Goal: Check status: Check status

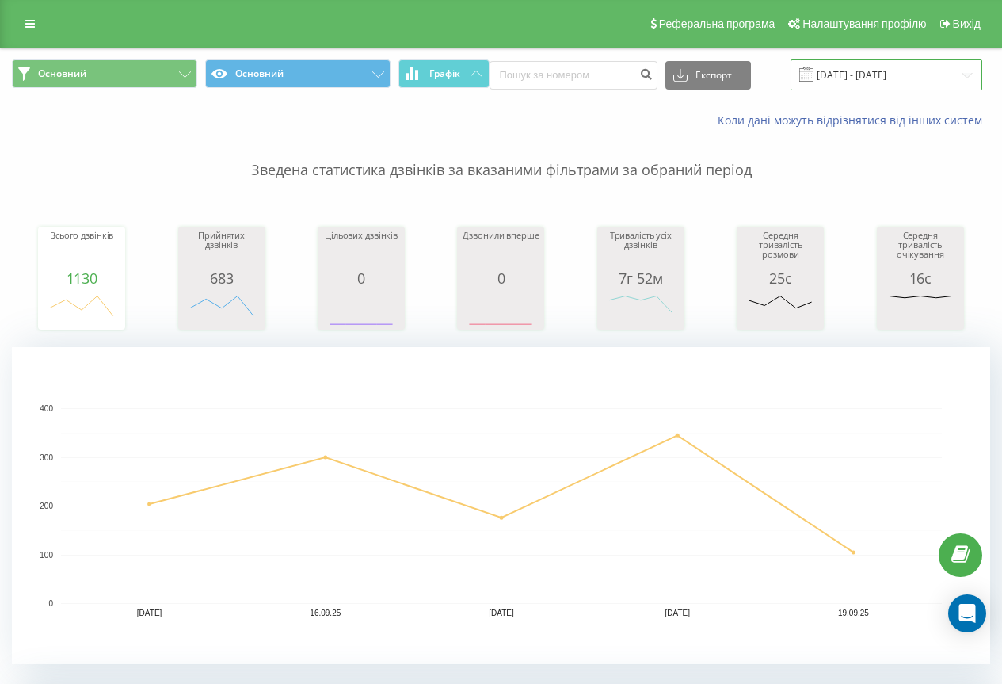
click at [822, 73] on input "[DATE] - [DATE]" at bounding box center [887, 74] width 192 height 31
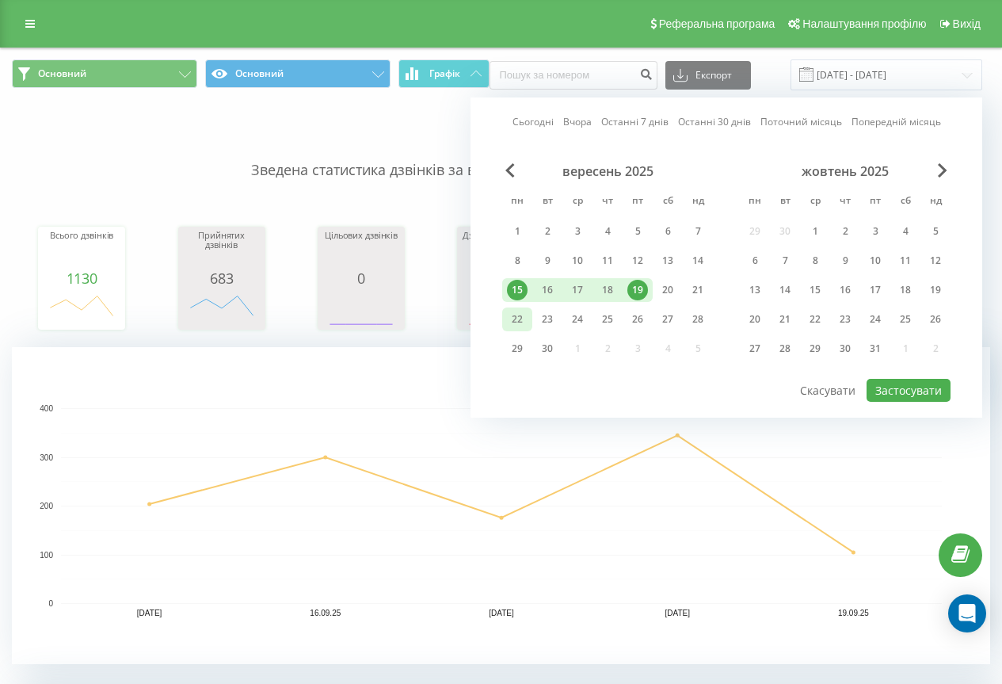
click at [523, 314] on div "22" at bounding box center [517, 319] width 21 height 21
click at [938, 387] on button "Застосувати" at bounding box center [909, 390] width 84 height 23
type input "[DATE] - [DATE]"
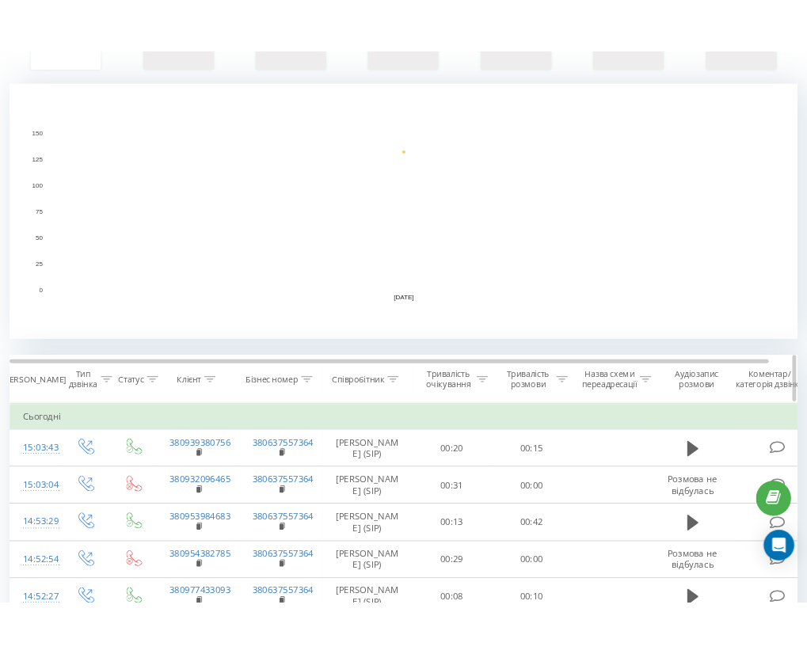
scroll to position [317, 0]
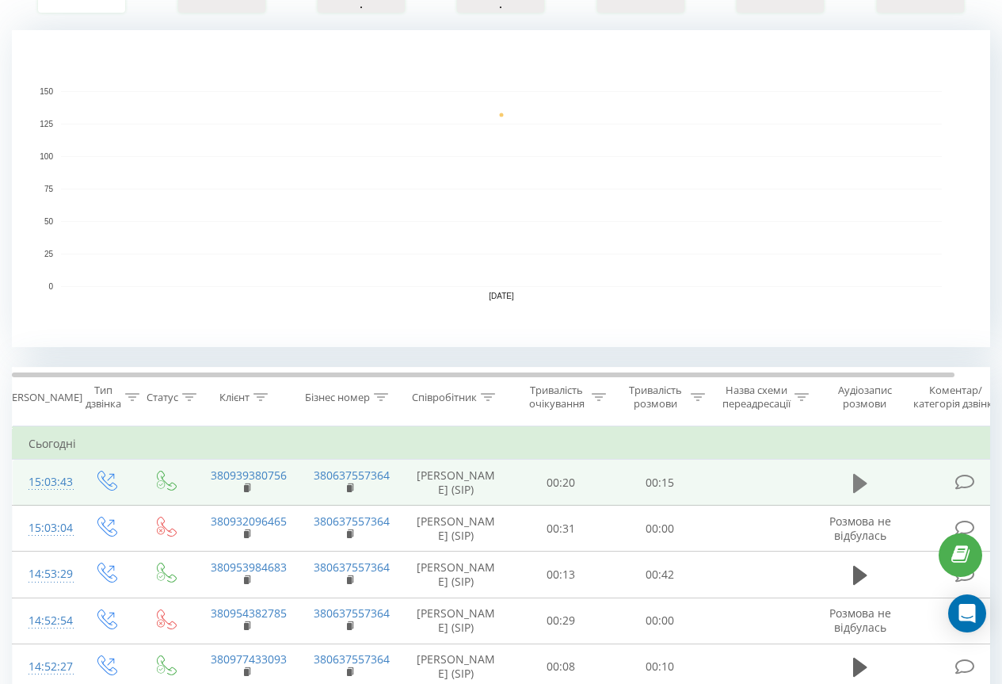
click at [856, 479] on icon at bounding box center [860, 483] width 14 height 22
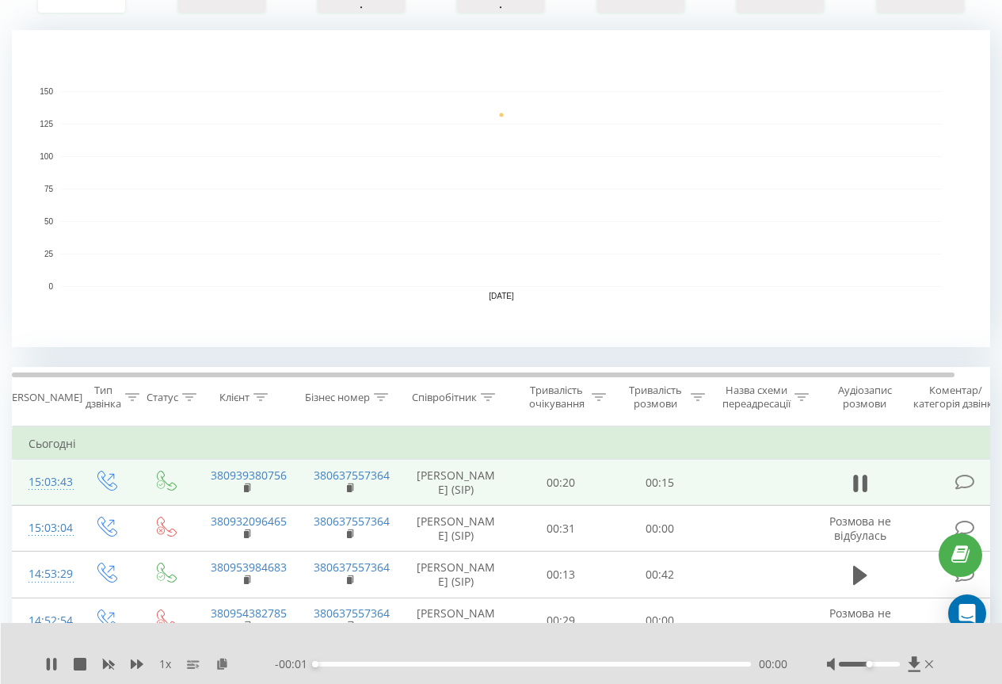
click at [345, 664] on div "00:00" at bounding box center [533, 663] width 436 height 5
click at [54, 662] on icon at bounding box center [54, 663] width 3 height 13
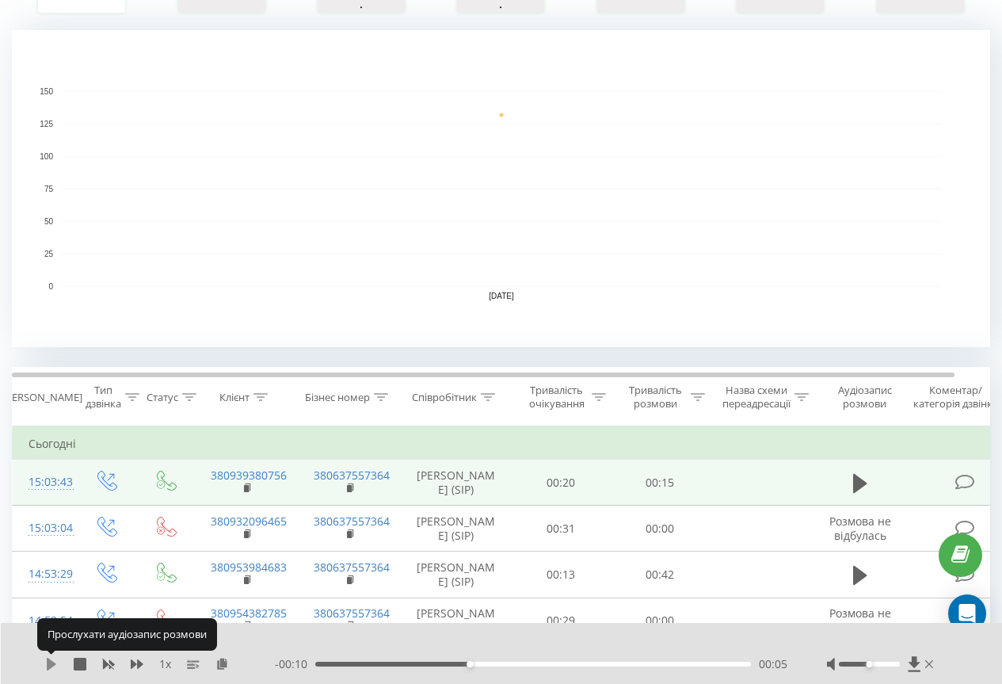
click at [55, 659] on icon at bounding box center [51, 663] width 13 height 13
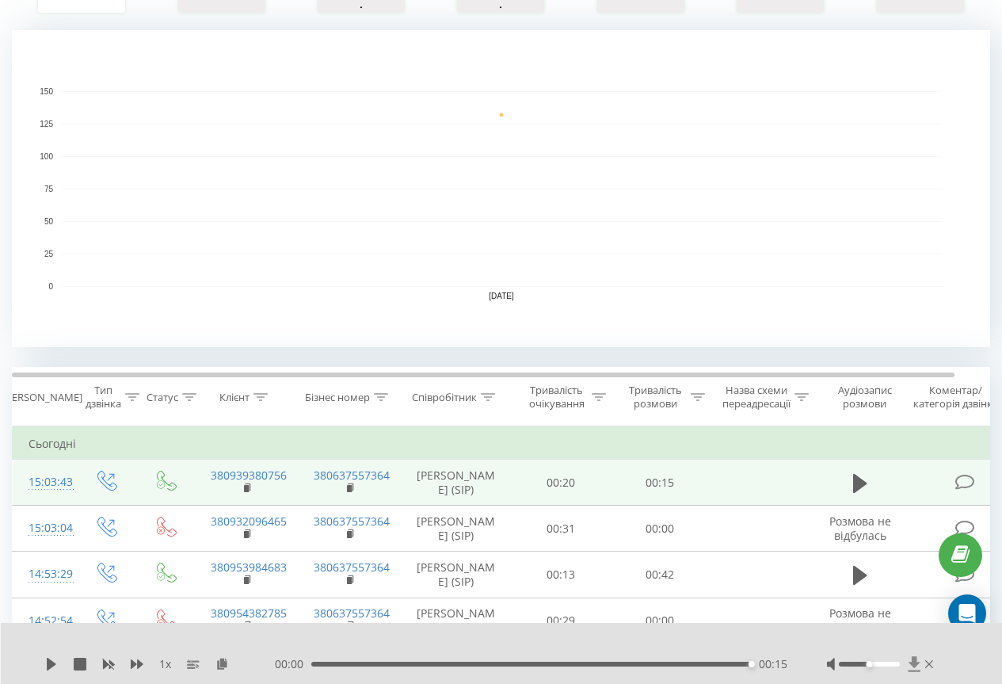
click at [910, 657] on icon at bounding box center [914, 664] width 13 height 16
click at [911, 665] on icon at bounding box center [914, 664] width 13 height 16
click at [912, 662] on icon at bounding box center [915, 663] width 12 height 15
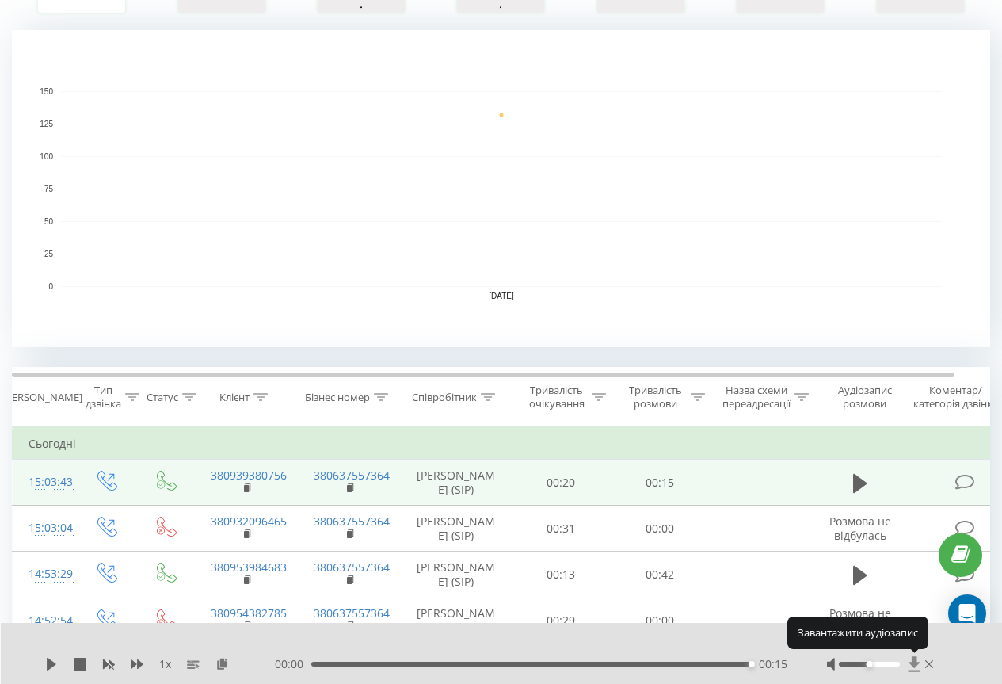
click at [912, 661] on icon at bounding box center [914, 664] width 13 height 16
click at [912, 666] on icon at bounding box center [914, 664] width 13 height 16
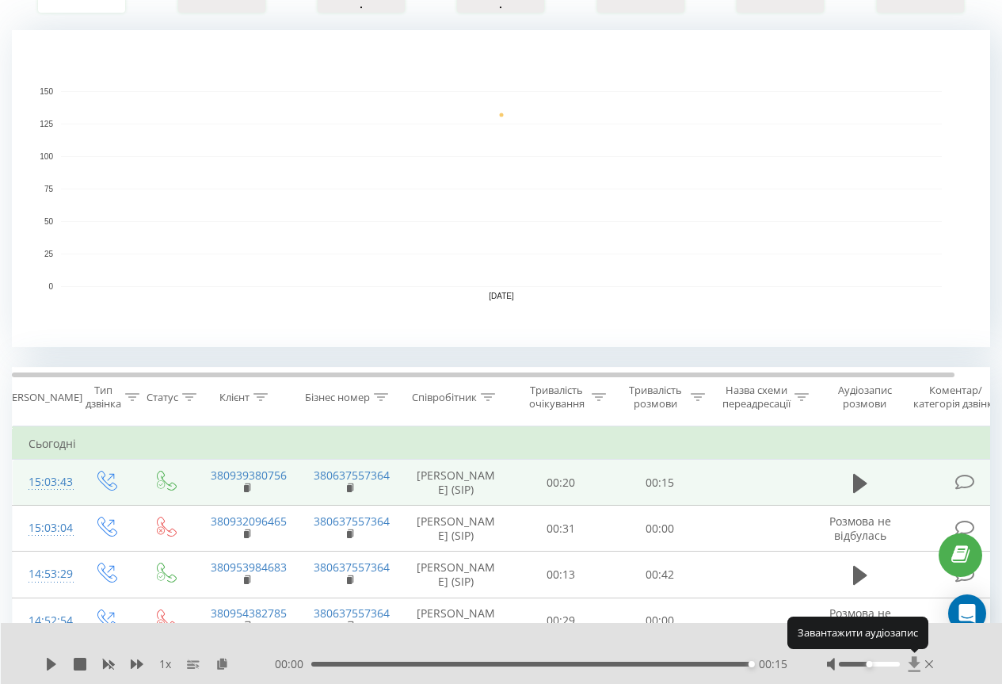
click at [912, 666] on icon at bounding box center [914, 664] width 13 height 16
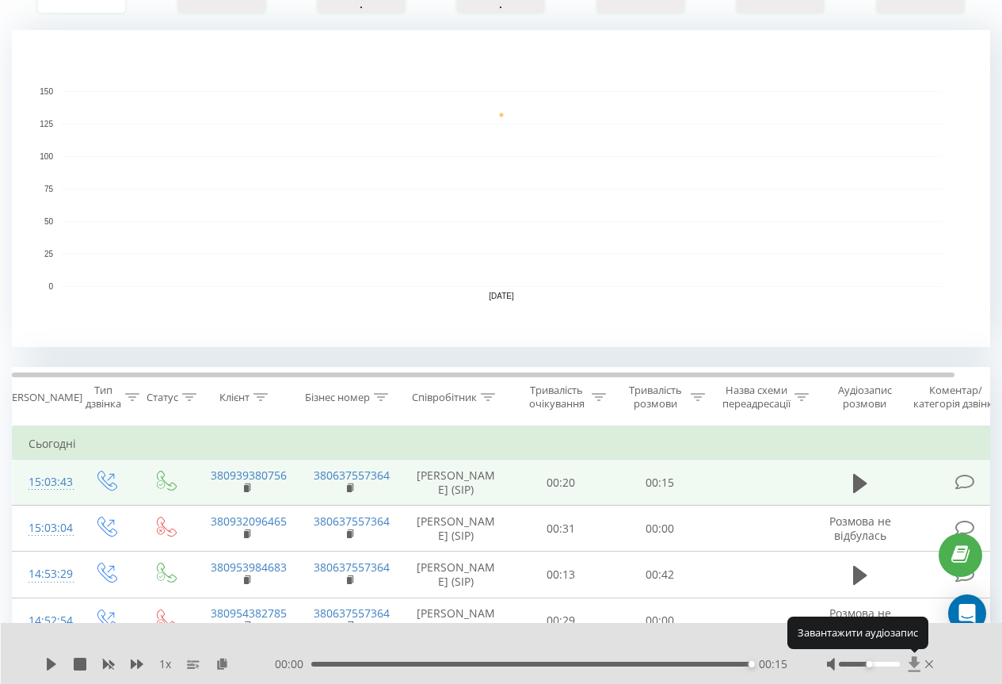
click at [912, 666] on icon at bounding box center [914, 664] width 13 height 16
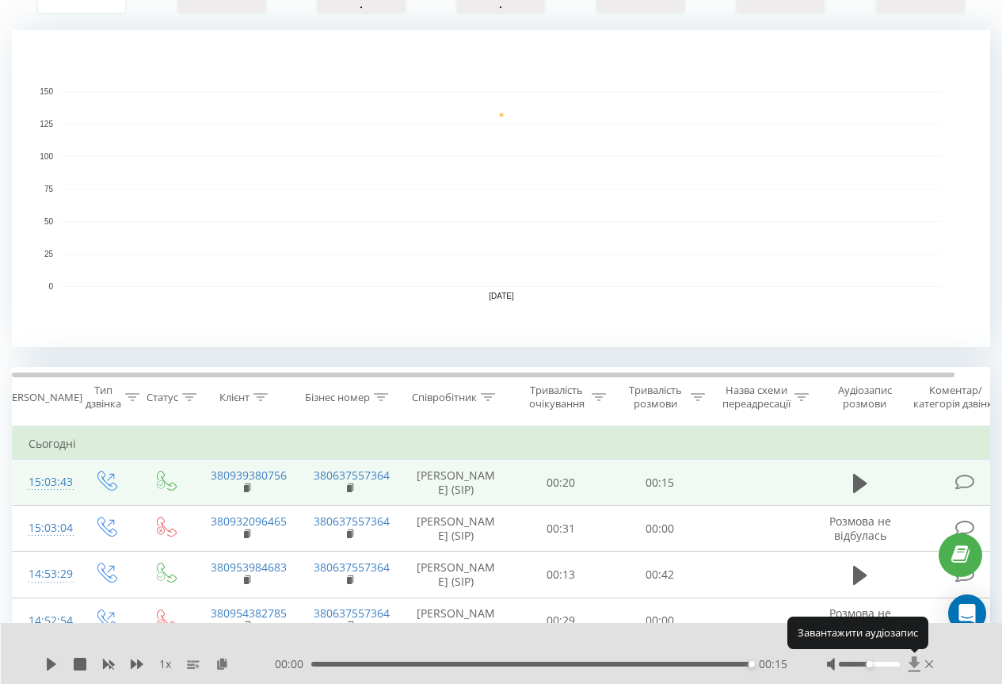
click at [912, 666] on icon at bounding box center [914, 664] width 13 height 16
click at [242, 492] on td "380939380756" at bounding box center [246, 482] width 103 height 46
click at [246, 494] on icon at bounding box center [248, 487] width 9 height 11
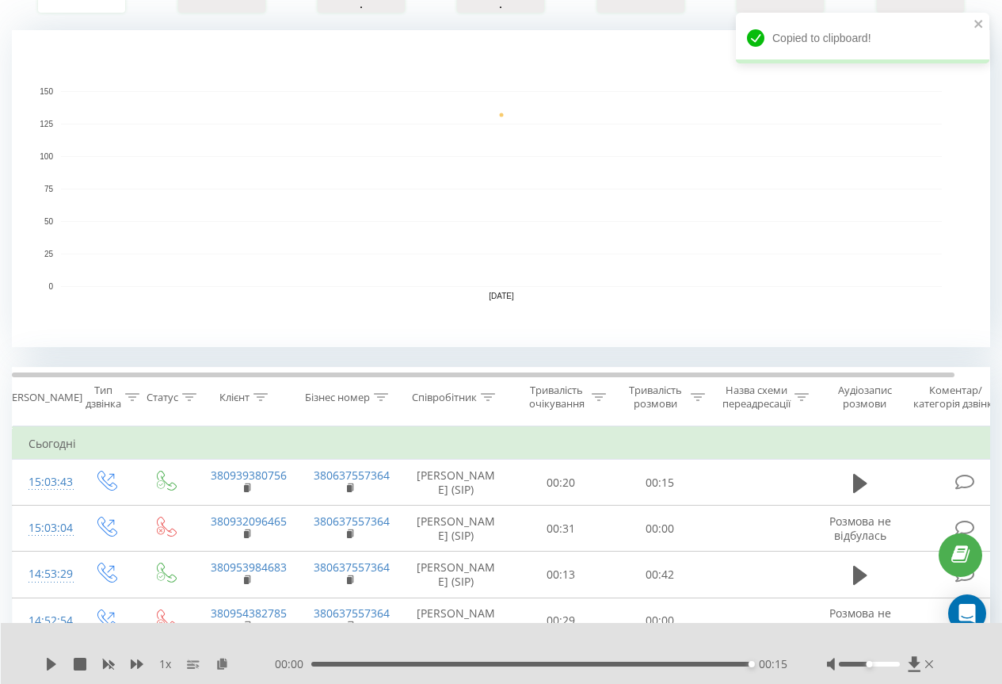
click at [250, 181] on rect "A chart." at bounding box center [501, 189] width 881 height 196
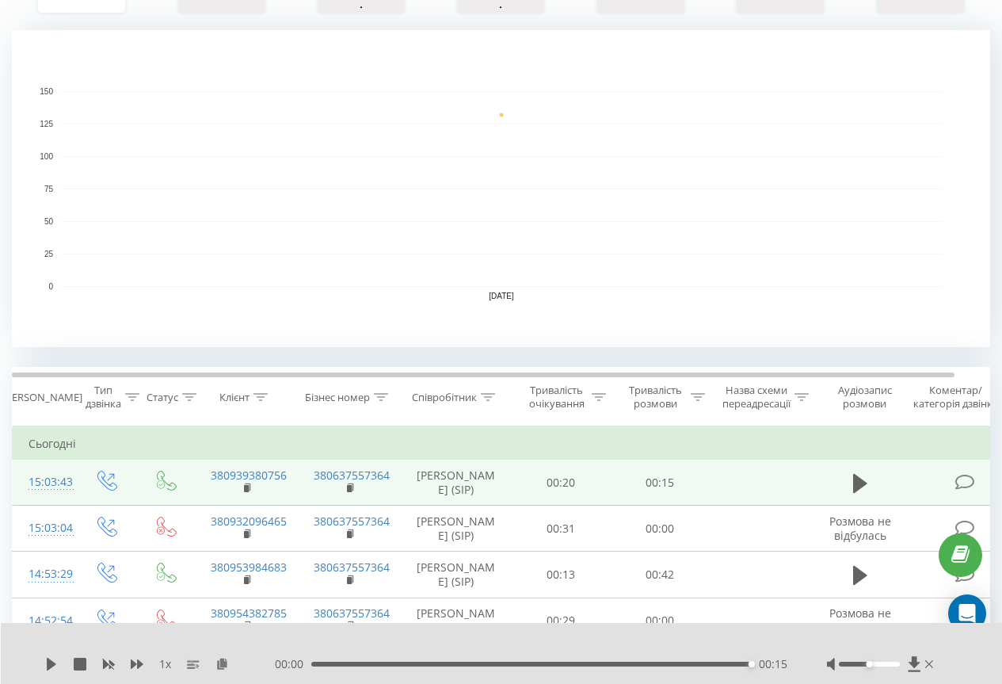
click at [129, 495] on td at bounding box center [107, 482] width 63 height 46
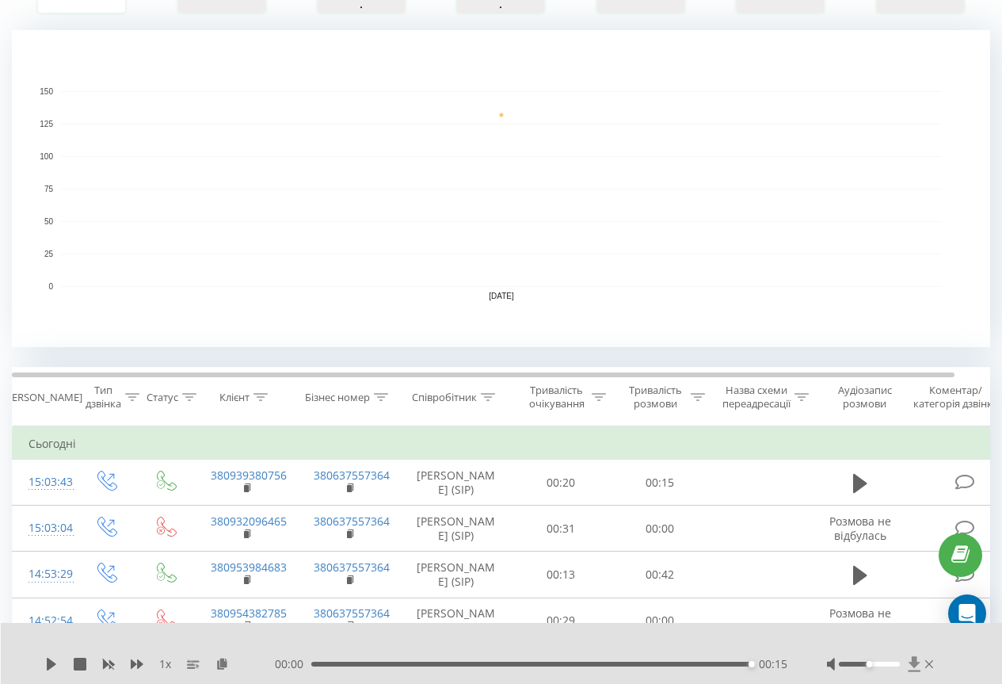
click at [913, 665] on icon at bounding box center [915, 663] width 12 height 15
click at [855, 486] on icon at bounding box center [860, 482] width 14 height 19
click at [859, 488] on icon at bounding box center [860, 482] width 14 height 19
click at [56, 657] on div "1 x" at bounding box center [160, 664] width 230 height 16
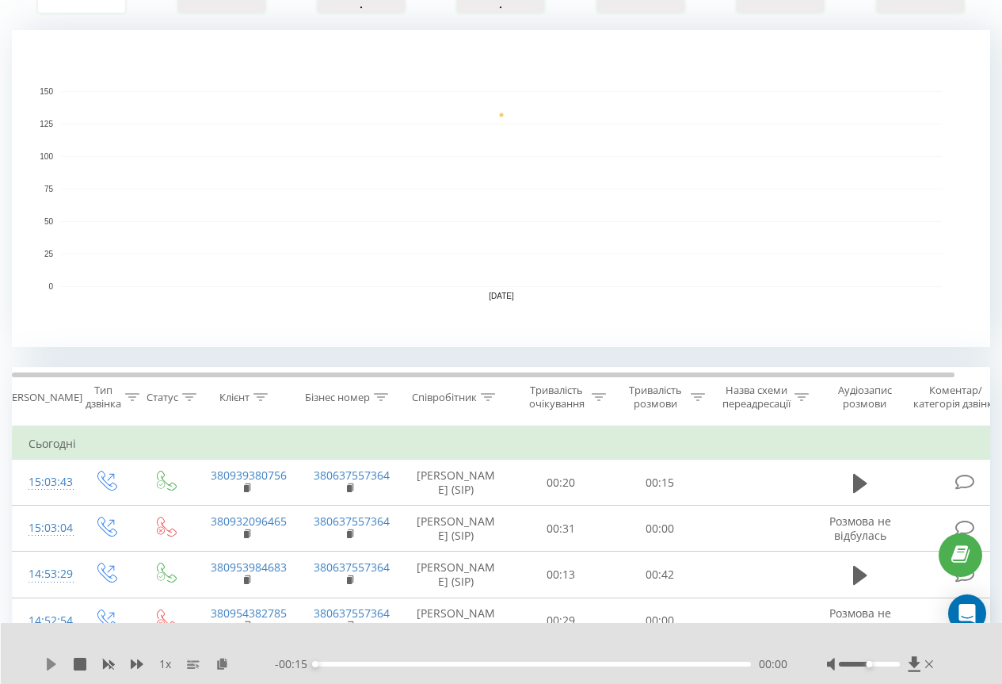
click at [51, 663] on icon at bounding box center [52, 663] width 10 height 13
click at [913, 661] on icon at bounding box center [915, 663] width 12 height 15
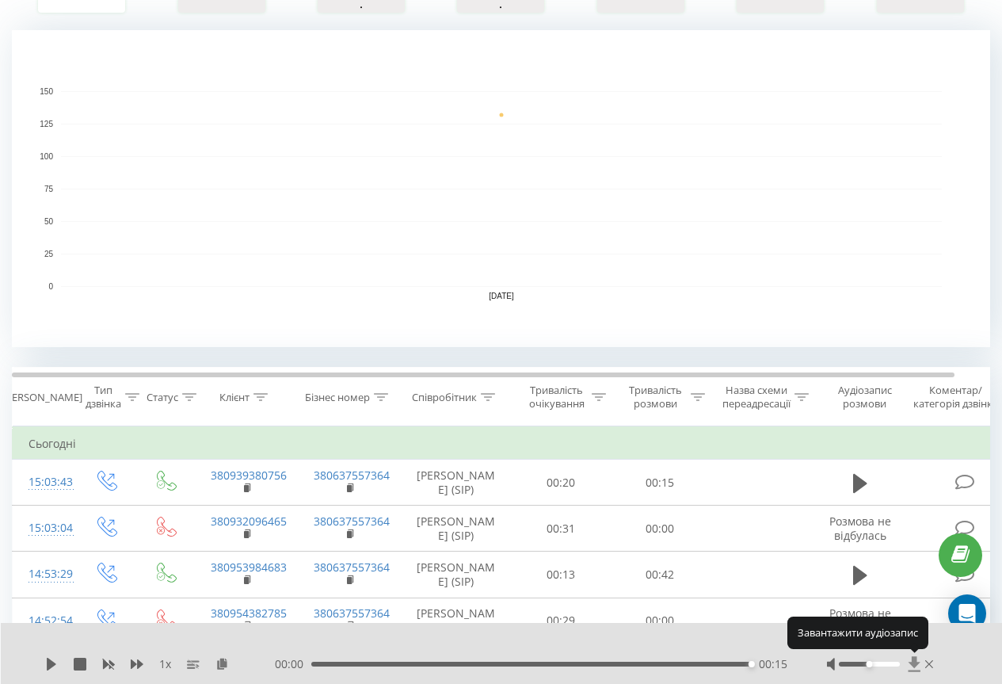
click at [913, 661] on icon at bounding box center [915, 663] width 12 height 15
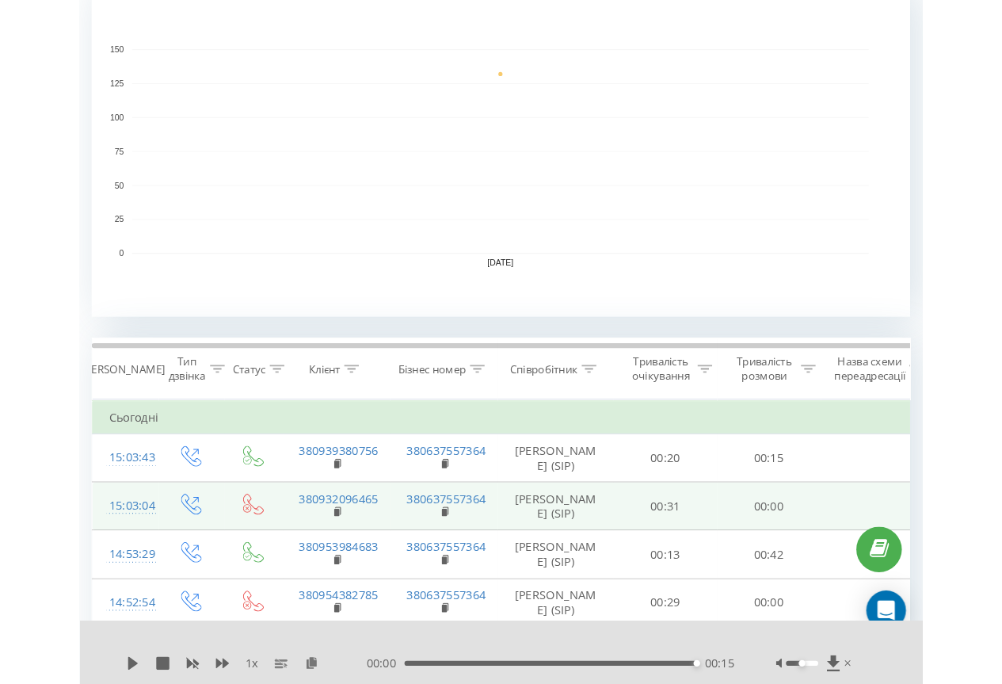
scroll to position [396, 0]
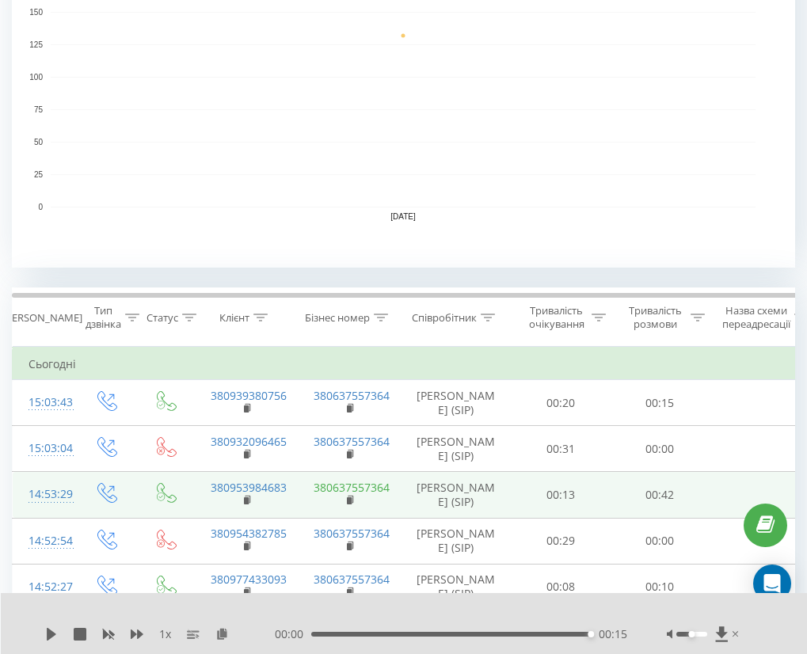
click at [350, 495] on link "380637557364" at bounding box center [352, 487] width 76 height 15
click at [669, 518] on td "00:42" at bounding box center [660, 495] width 99 height 46
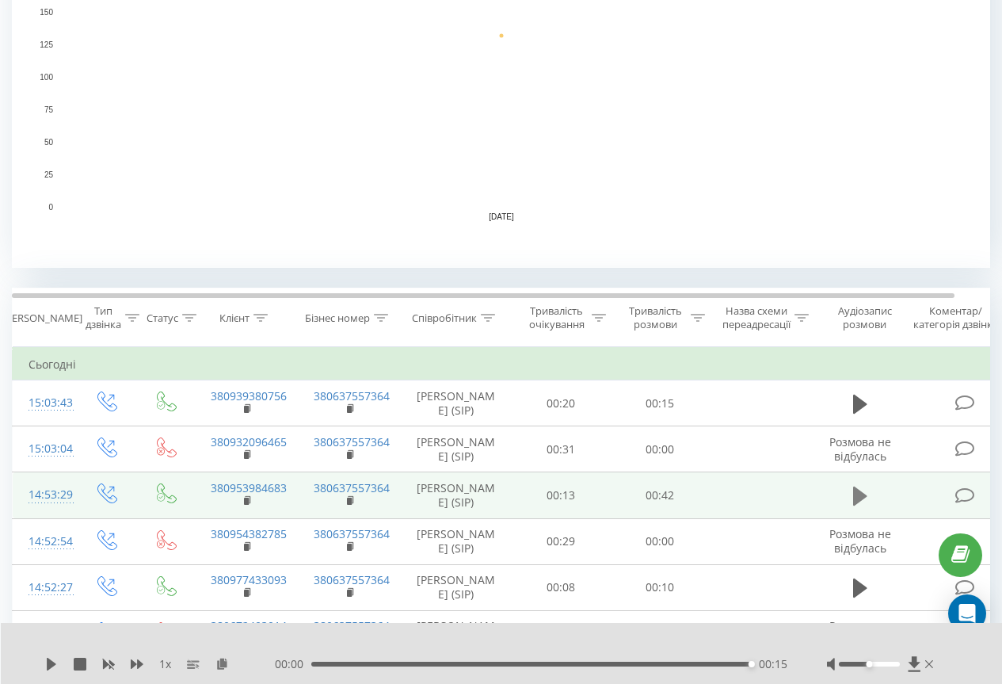
click at [857, 505] on icon at bounding box center [860, 495] width 14 height 19
click at [501, 662] on div "00:08" at bounding box center [533, 663] width 436 height 5
click at [851, 403] on button at bounding box center [860, 404] width 24 height 24
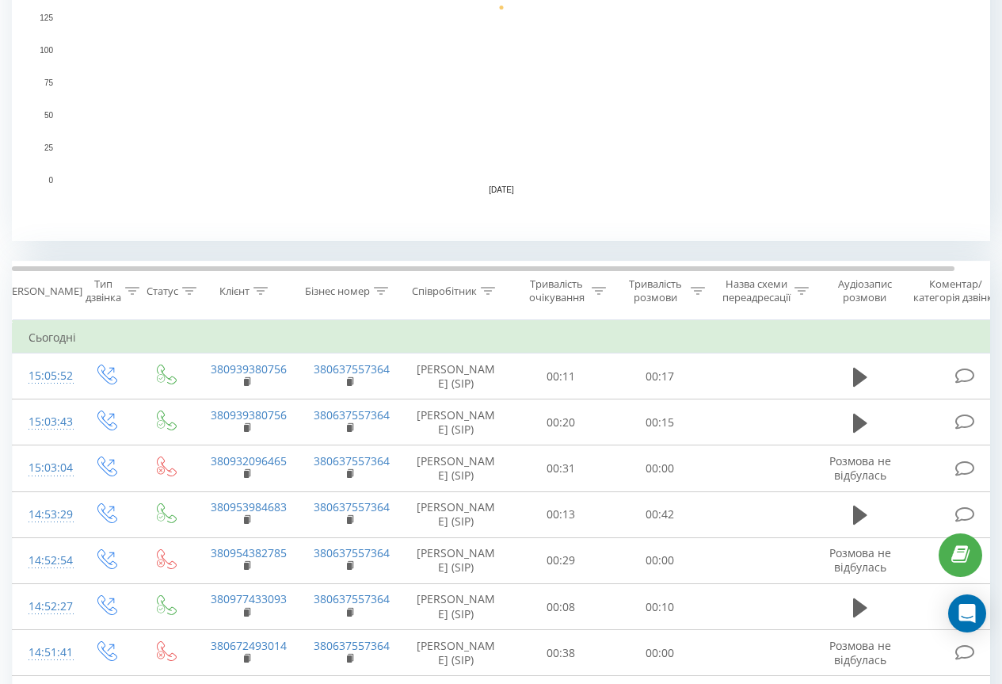
scroll to position [554, 0]
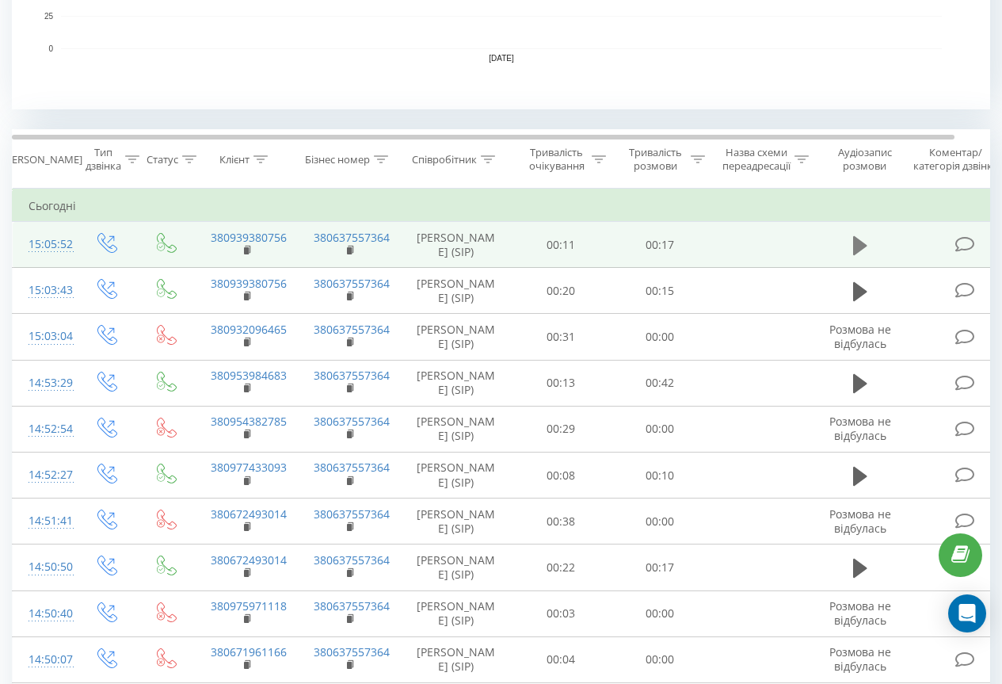
click at [858, 246] on icon at bounding box center [860, 244] width 14 height 19
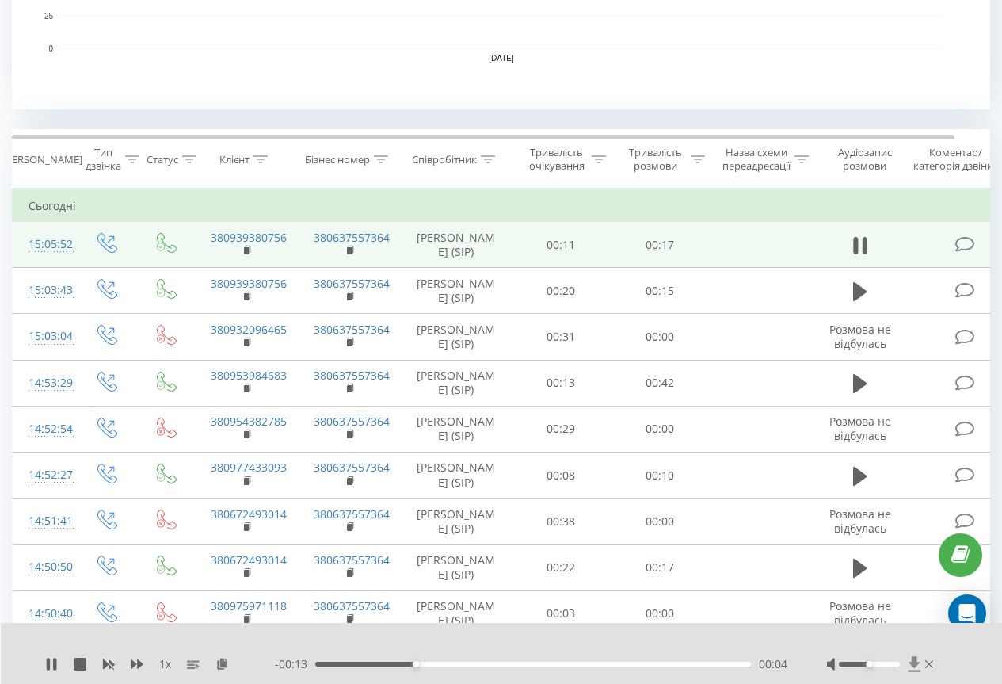
click at [916, 667] on icon at bounding box center [914, 664] width 13 height 16
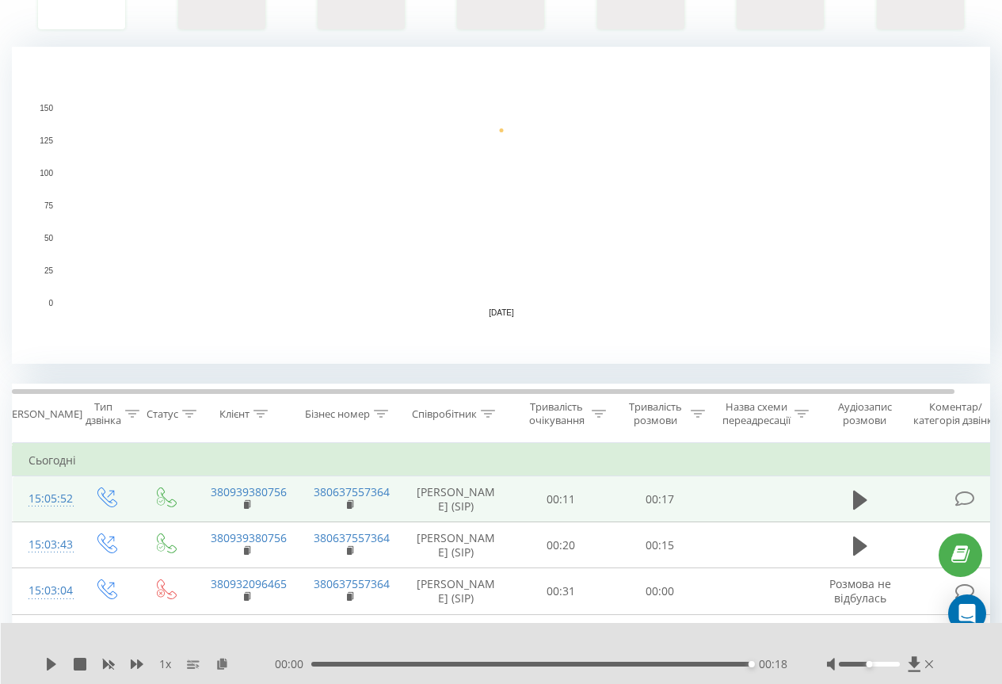
scroll to position [158, 0]
